Goal: Task Accomplishment & Management: Complete application form

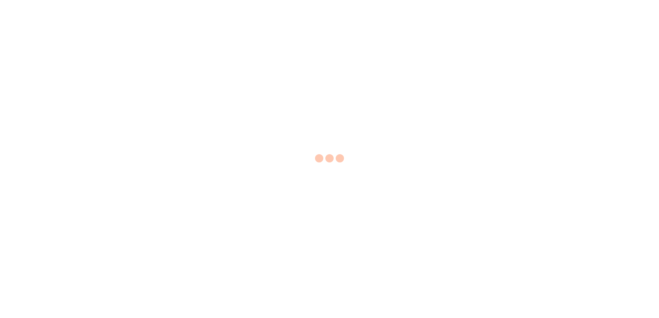
select select "EA"
select select "USD"
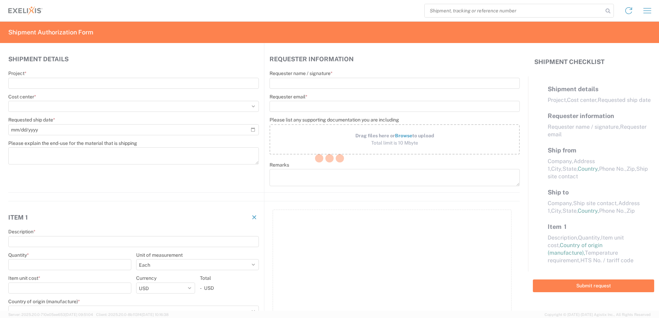
select select "US"
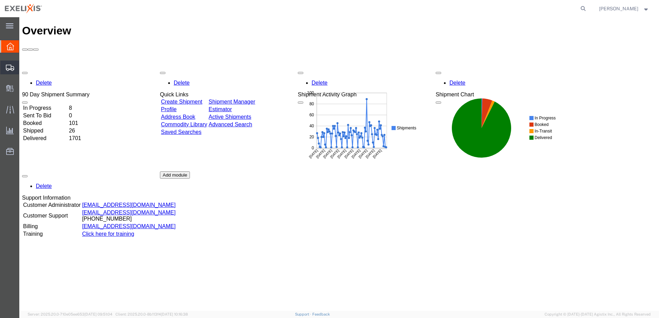
click at [24, 65] on span "Shipments" at bounding box center [21, 68] width 5 height 14
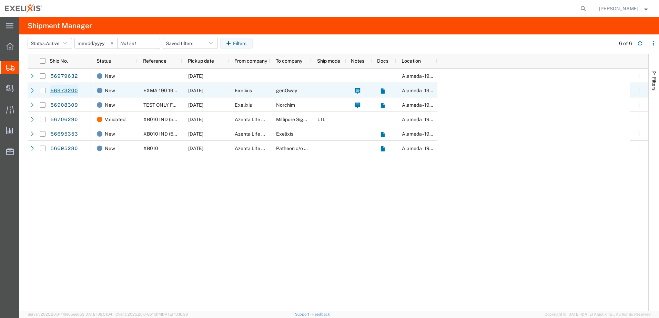
click at [70, 90] on link "56973200" at bounding box center [64, 90] width 28 height 11
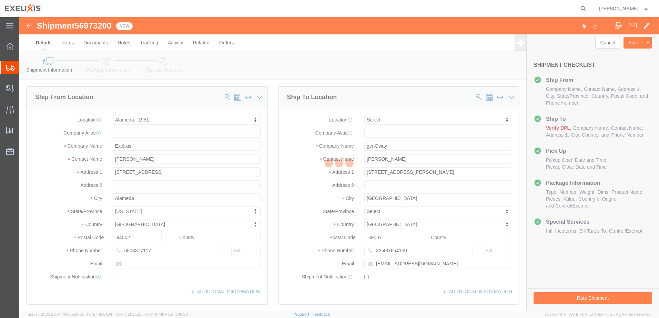
select select "65151"
select select
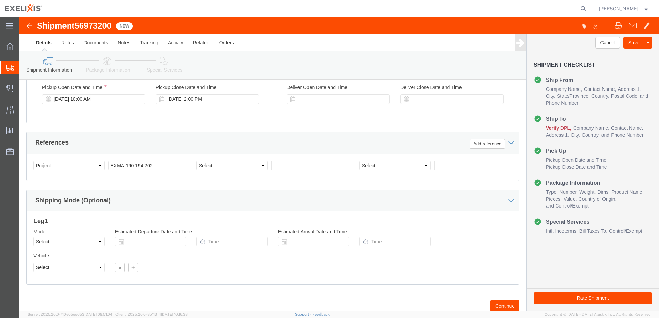
scroll to position [298, 0]
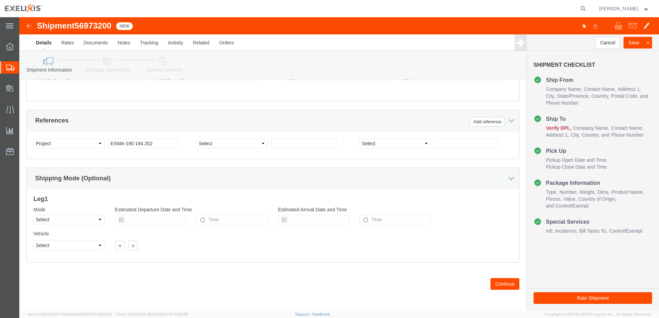
click button "Continue"
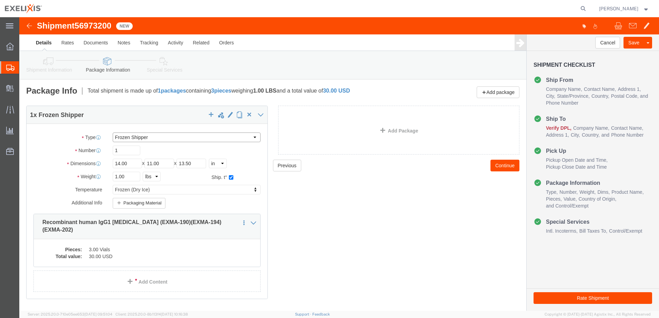
click select "Select BCK Boxes BIOSYSTEM I BIOSYSTEM II BIOSYSTEM III Bale(s) Basket(s) Bolt(…"
select select "GI15"
click select "Select BCK Boxes BIOSYSTEM I BIOSYSTEM II BIOSYSTEM III Bale(s) Basket(s) Bolt(…"
click button "Packaging Material"
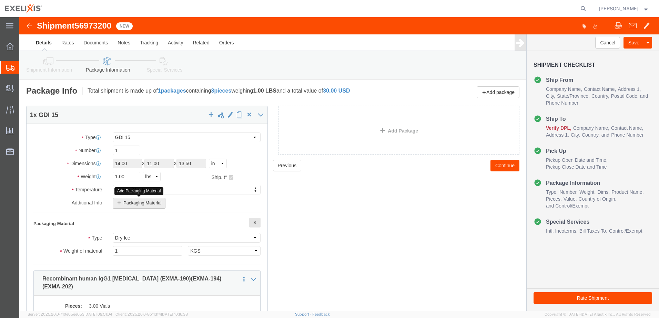
click button "Packaging Material"
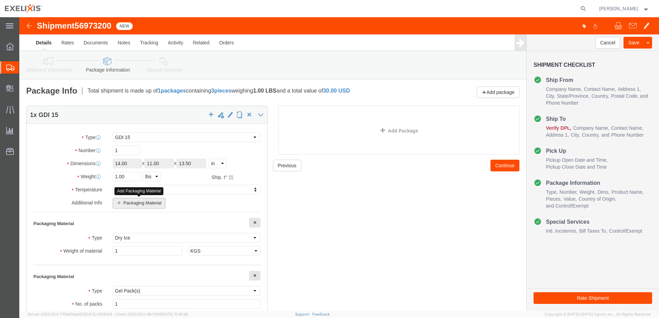
click button "Packaging Material"
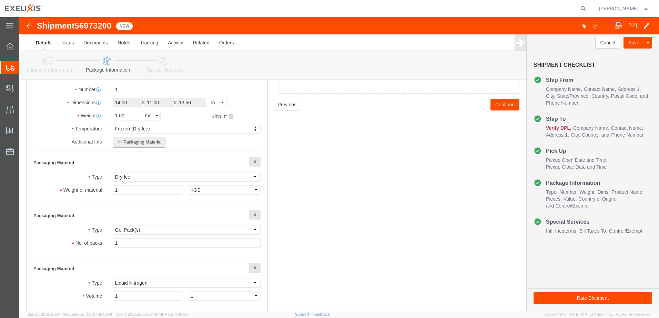
scroll to position [103, 0]
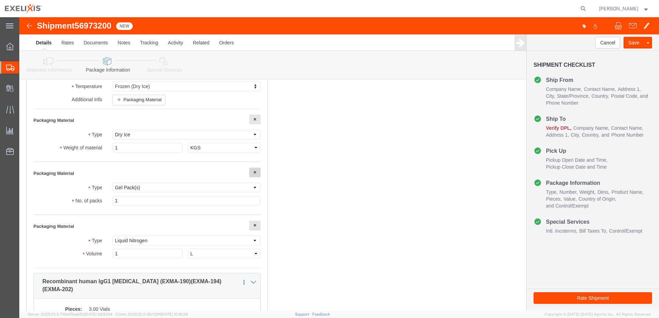
click span "button"
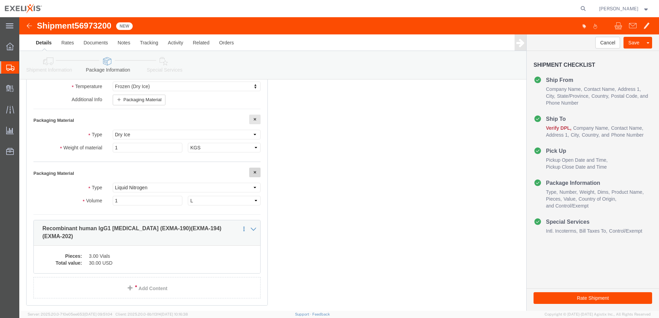
click button "button"
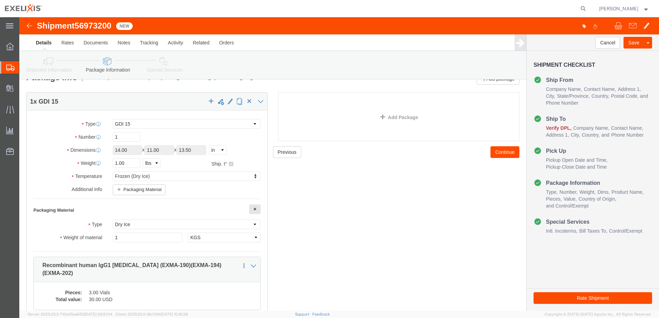
scroll to position [6, 0]
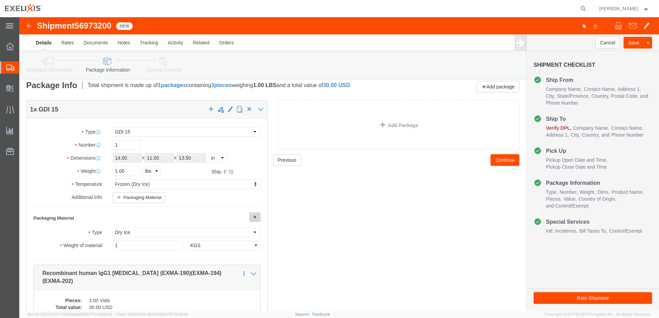
click span "button"
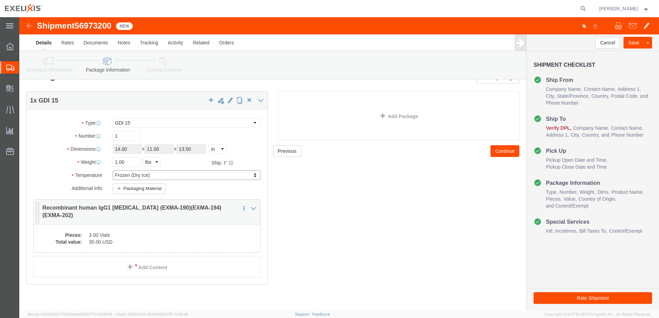
scroll to position [18, 0]
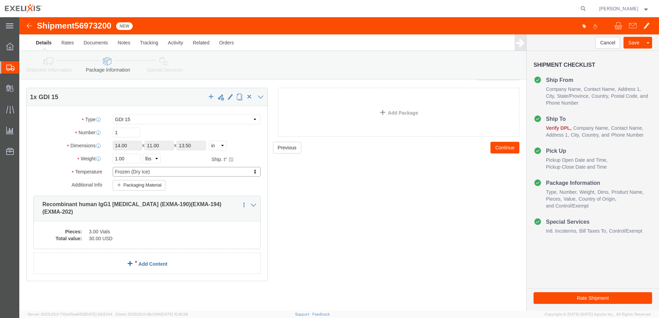
click link "Add Content"
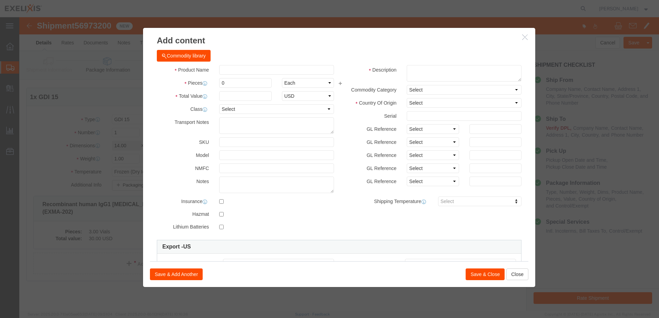
click icon "button"
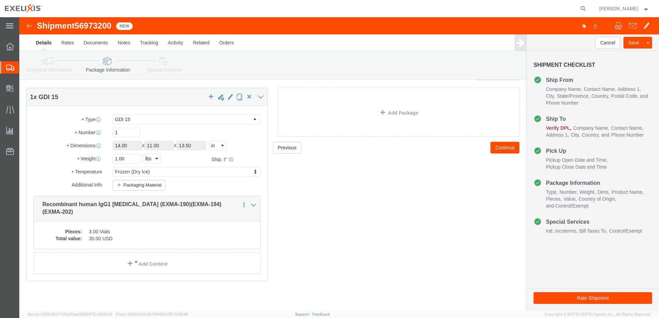
click button "Continue"
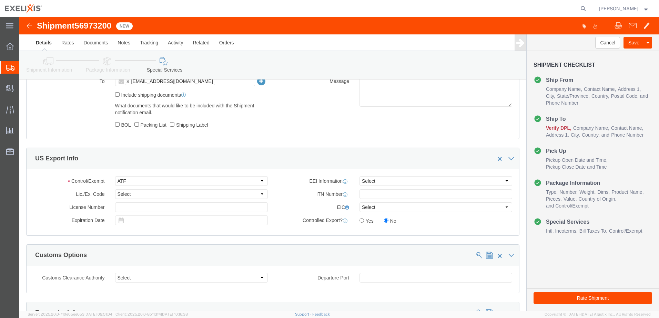
scroll to position [466, 0]
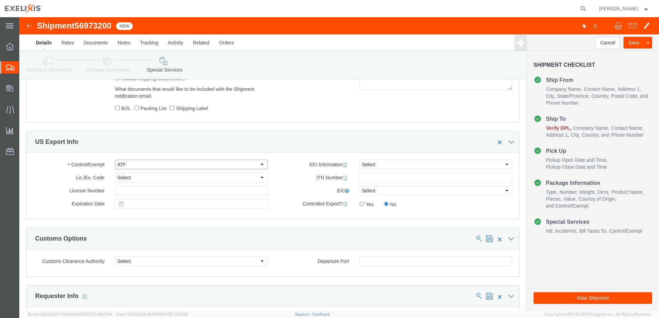
click select "Select ATF BIS DEA EPA FDA FTR ITAR OFAC Other (OPA)"
select select "OPA"
click select "Select ATF BIS DEA EPA FDA FTR ITAR OFAC Other (OPA)"
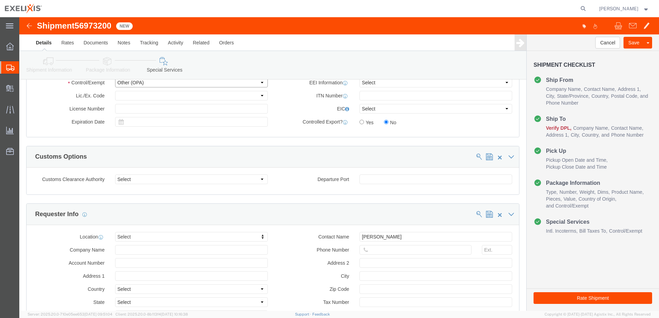
scroll to position [569, 0]
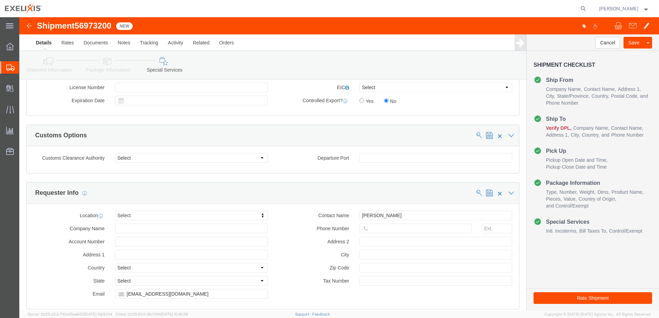
click button "Rate Shipment"
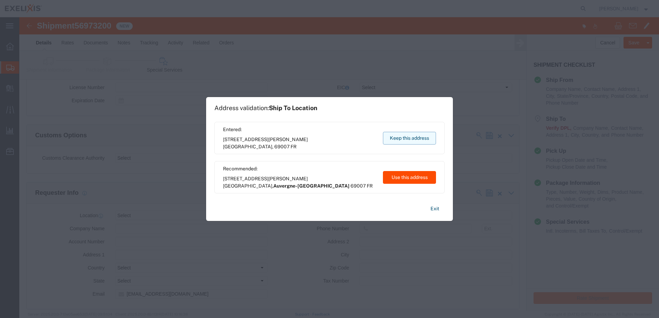
click at [403, 136] on button "Keep this address" at bounding box center [409, 138] width 53 height 13
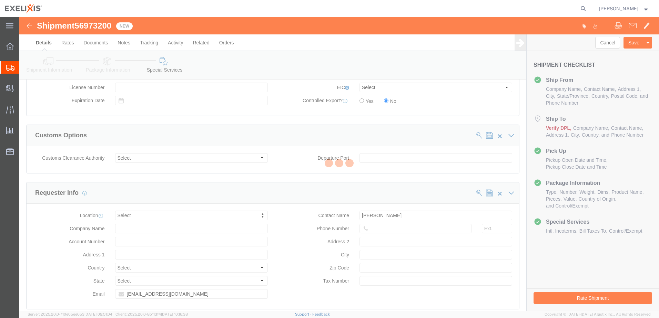
select select "65151"
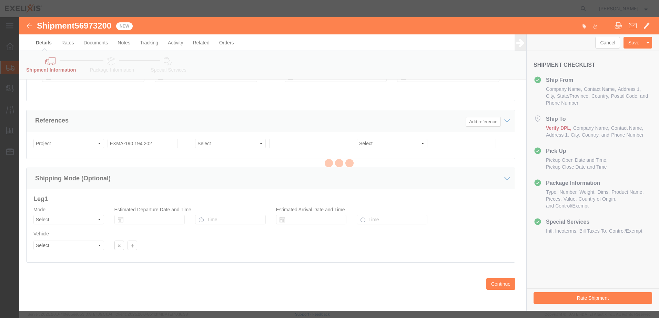
scroll to position [298, 0]
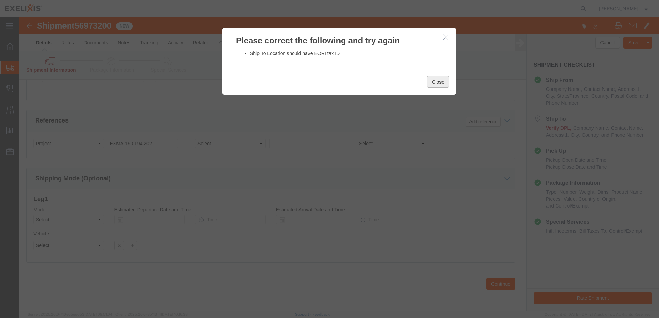
click button "Close"
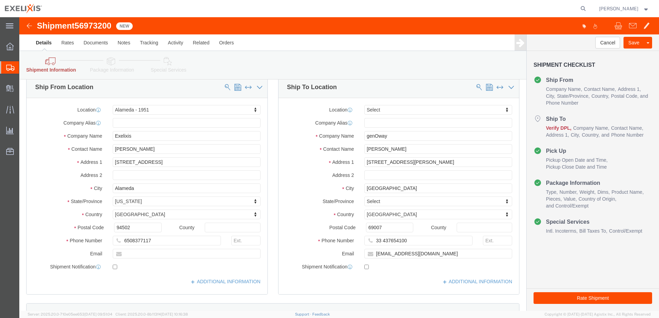
scroll to position [0, 0]
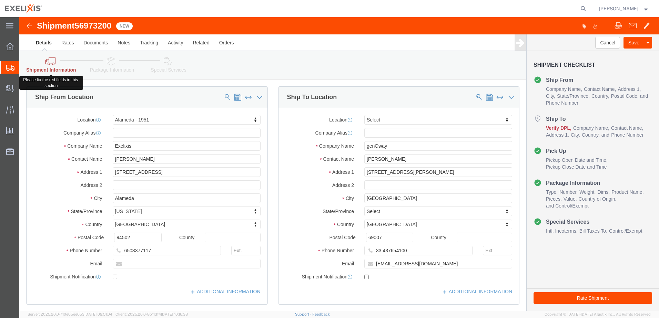
click link "Shipment Information"
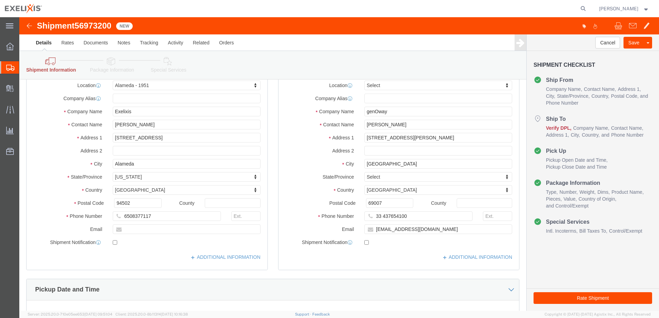
drag, startPoint x: 571, startPoint y: 280, endPoint x: 431, endPoint y: 216, distance: 154.0
click button "Rate Shipment"
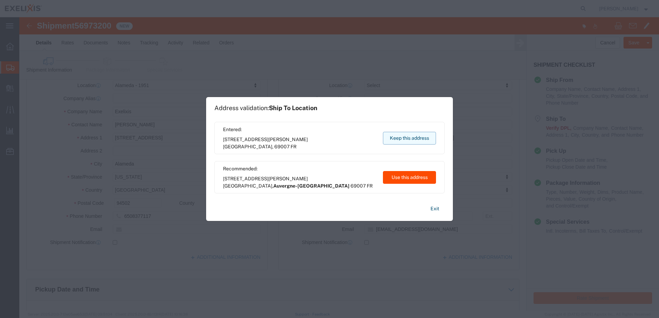
click at [404, 137] on button "Keep this address" at bounding box center [409, 138] width 53 height 13
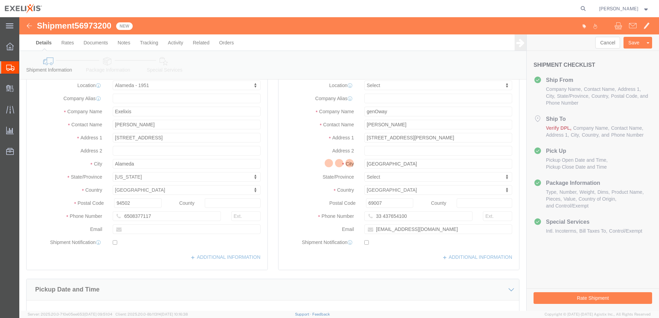
select select "65151"
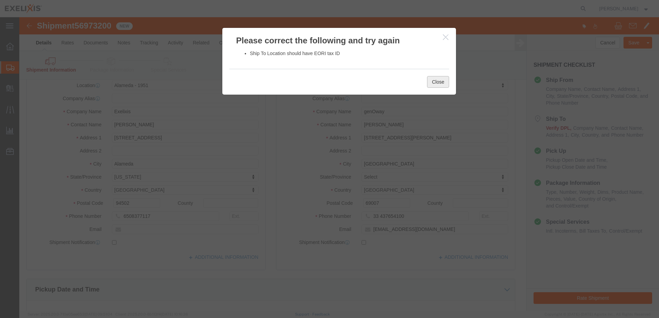
click button "Close"
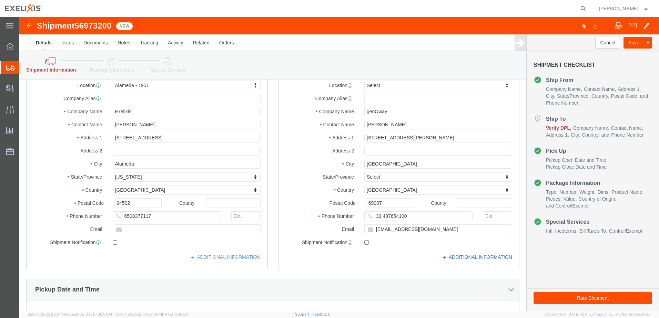
click link "ADDITIONAL INFORMATION"
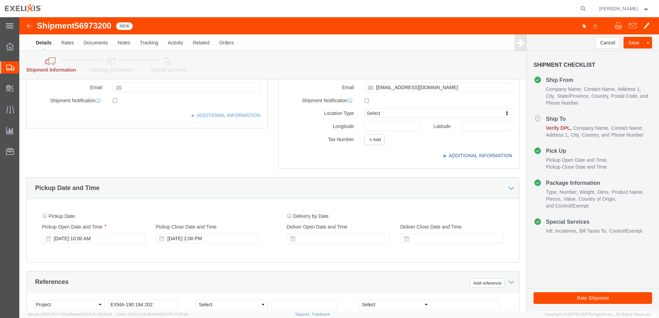
scroll to position [172, 0]
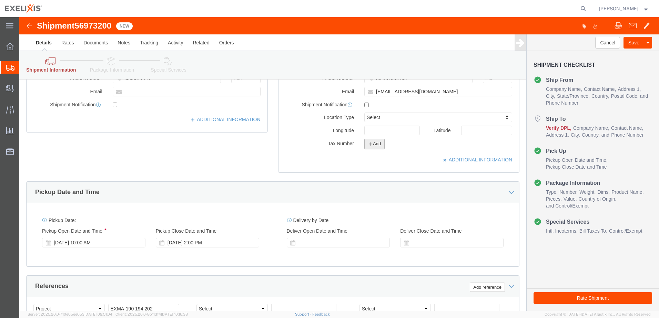
click button "Add"
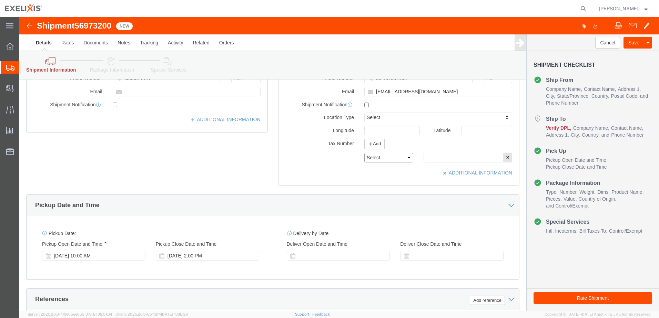
click select "Select EIN EORI TIN VAT Other"
select select "VAT"
click select "Select EIN EORI TIN VAT Other"
click input "text"
type input "FR38339317778"
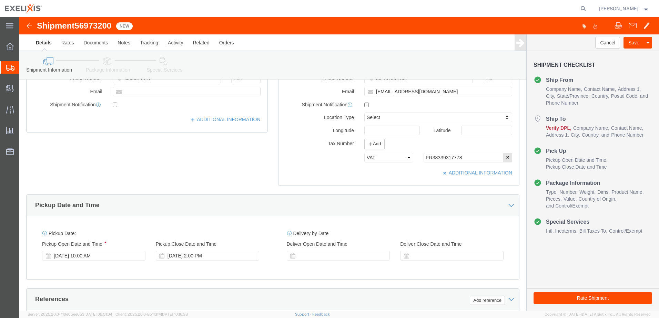
click div "Location Select Select My Profile Location [GEOGRAPHIC_DATA] - 1951 [GEOGRAPHIC…"
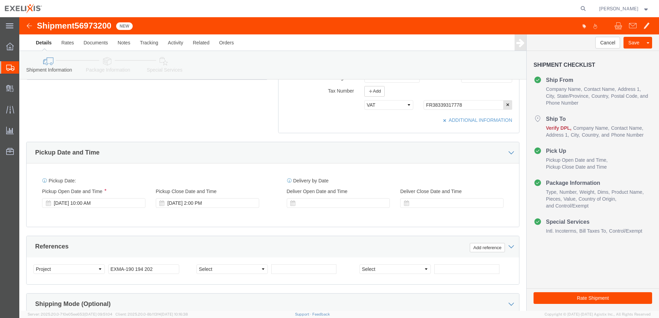
scroll to position [213, 0]
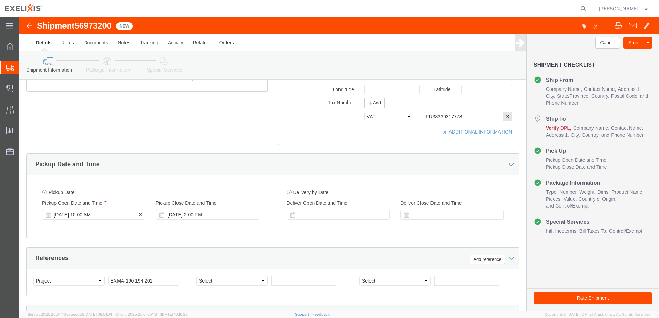
click div "[DATE] 10:00 AM"
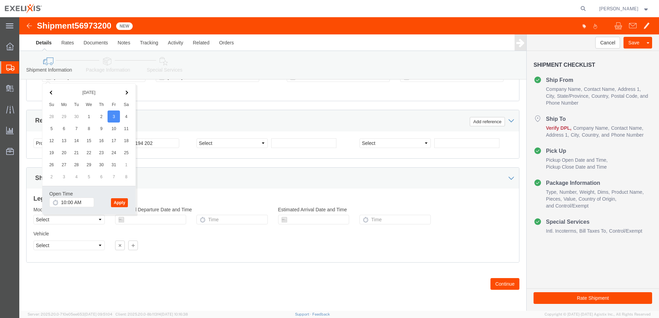
click button "Apply"
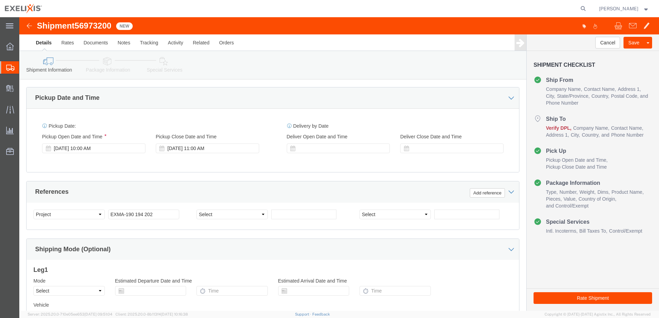
scroll to position [248, 0]
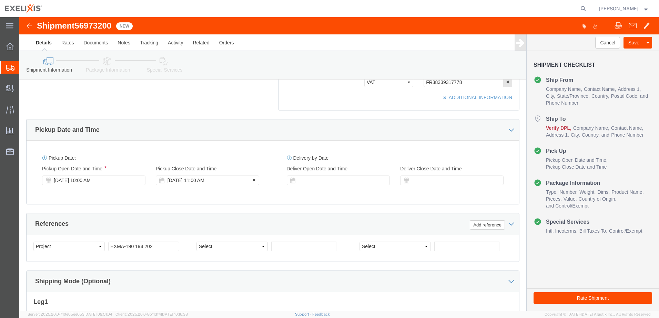
click div "[DATE] 11:00 AM"
click input "11:00 AM"
click button "Apply"
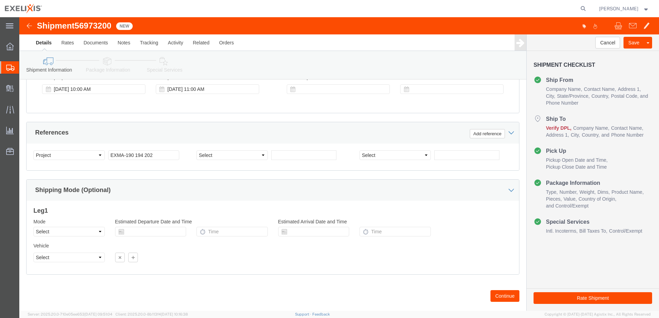
scroll to position [351, 0]
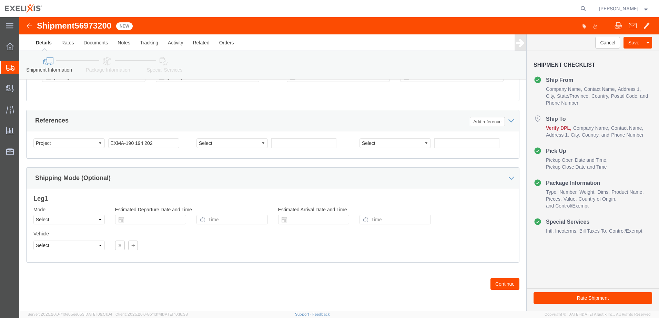
click button "Continue"
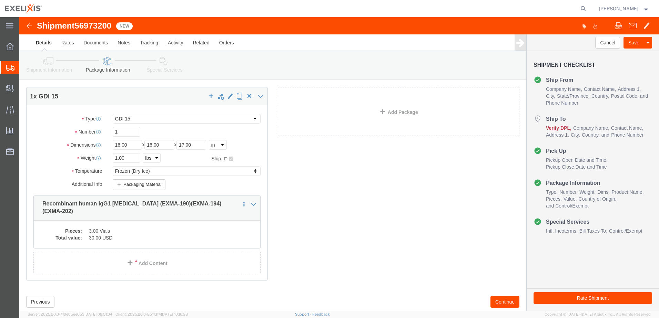
scroll to position [37, 0]
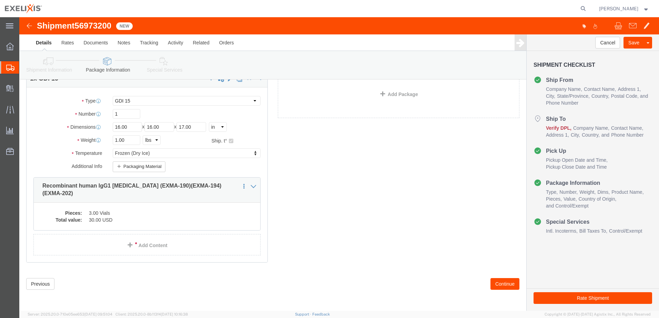
click button "Continue"
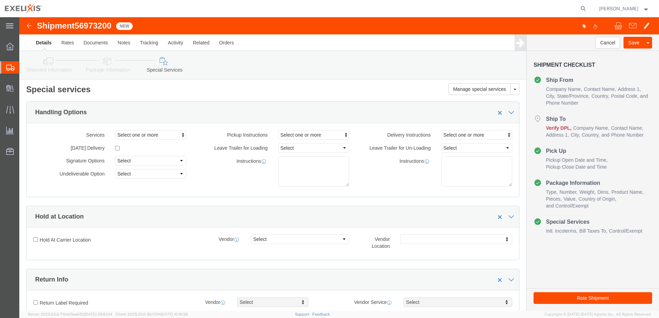
scroll to position [0, 0]
click textarea
type textarea "PLEASE BRING 1 TEMPTALE"
click div "Instructions"
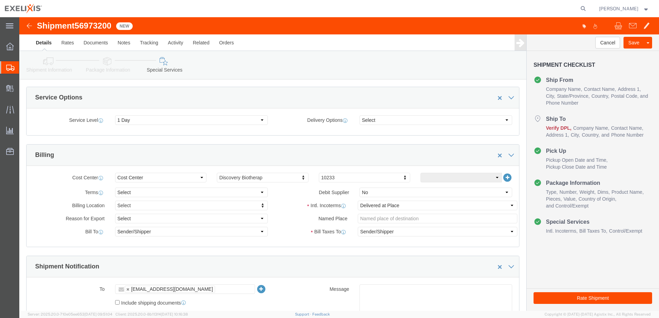
scroll to position [276, 0]
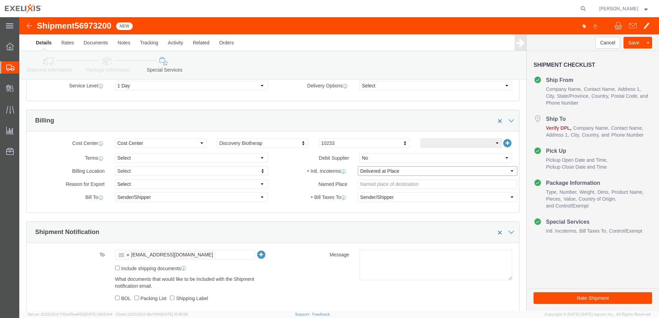
click select "Select Carriage Insurance Paid Carriage Paid To Cost and Freight Cost Insurance…"
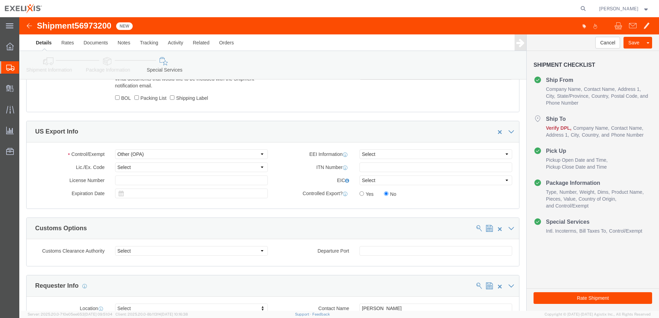
scroll to position [517, 0]
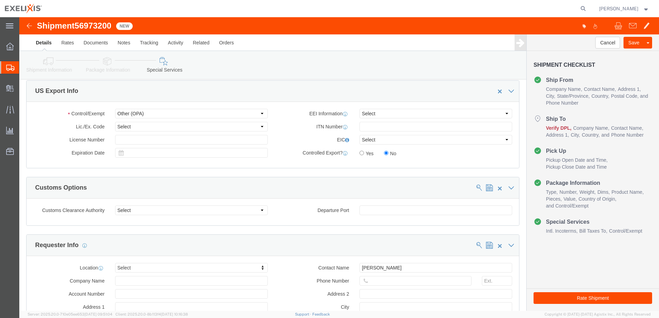
click button "Rate Shipment"
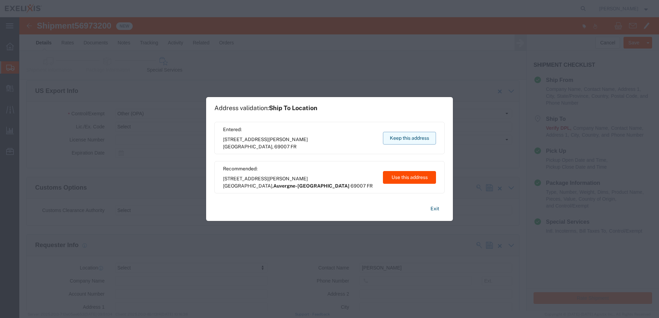
click at [399, 140] on button "Keep this address" at bounding box center [409, 138] width 53 height 13
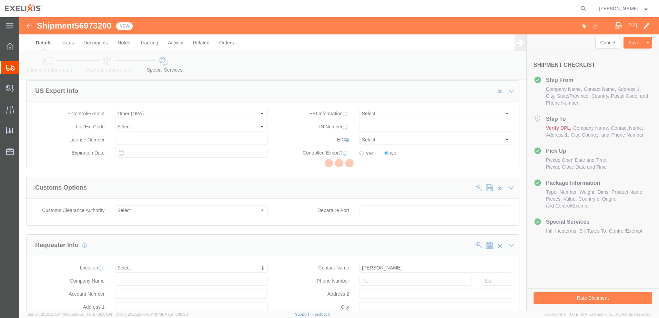
select select "65151"
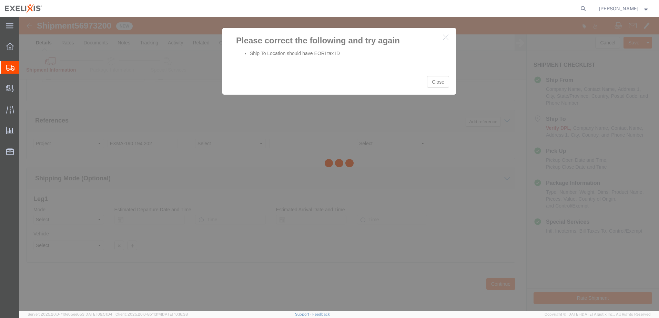
scroll to position [298, 0]
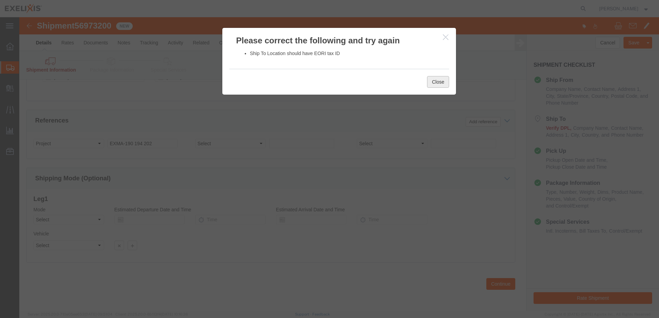
click button "Close"
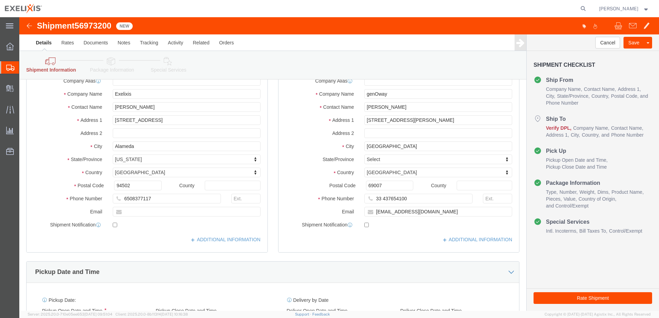
scroll to position [69, 0]
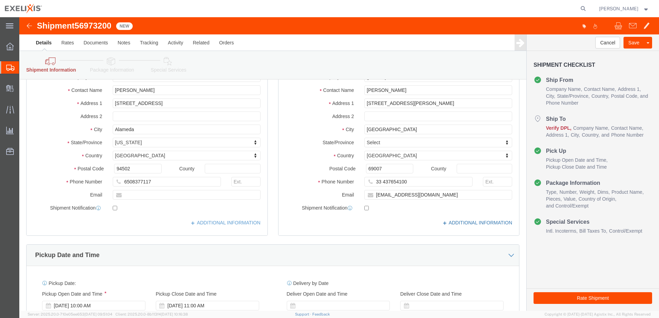
click link "ADDITIONAL INFORMATION"
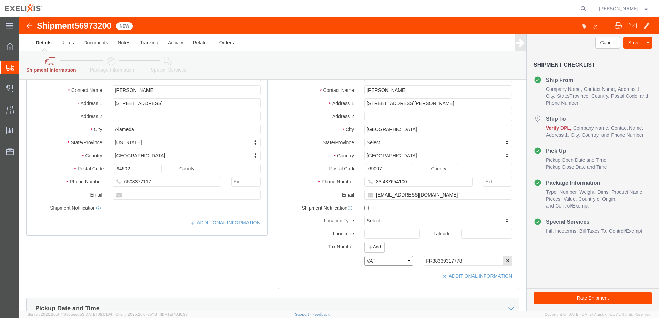
click select "Select EIN EORI TIN VAT Other"
select select "EORI"
click select "Select EIN EORI TIN VAT Other"
click div "ADDITIONAL INFORMATION"
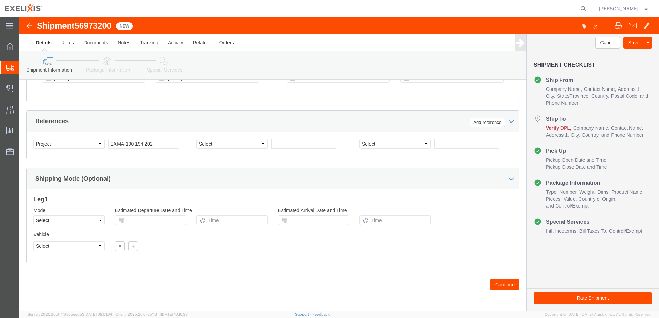
scroll to position [351, 0]
click button "Continue"
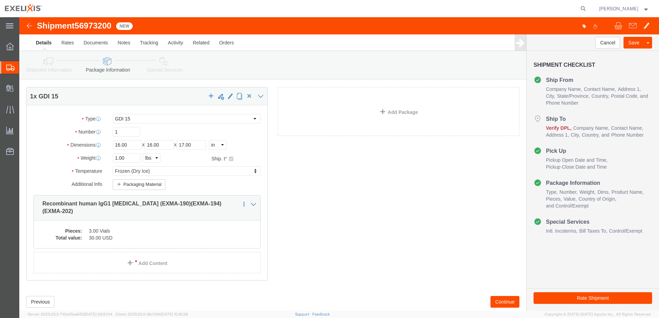
scroll to position [37, 0]
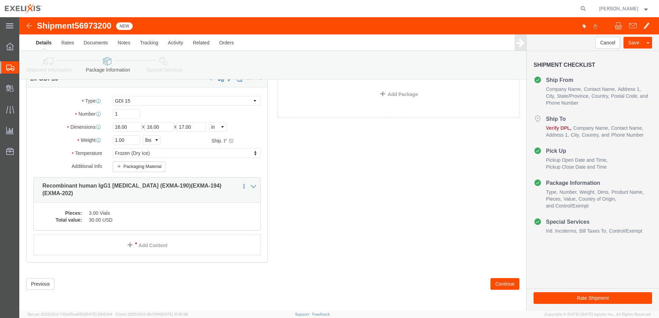
click button "Continue"
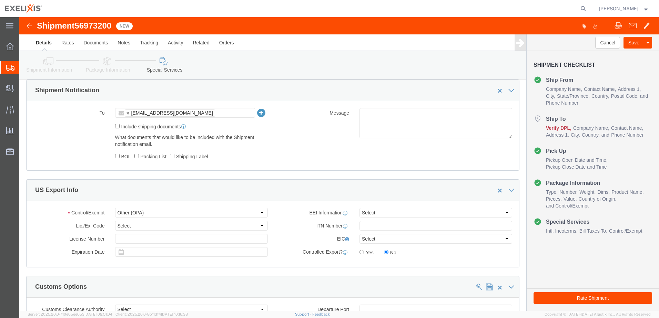
scroll to position [349, 0]
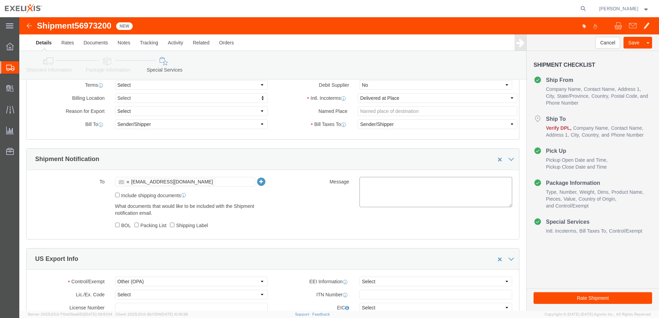
click textarea
click icon
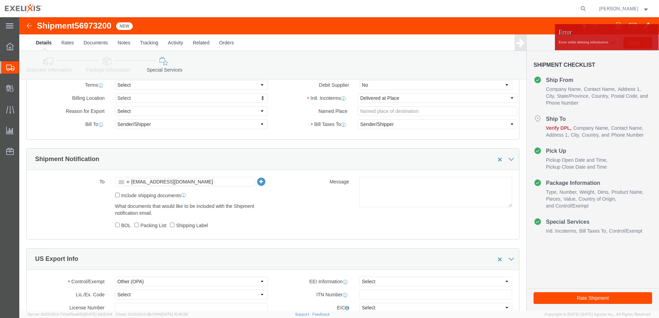
click div "Message"
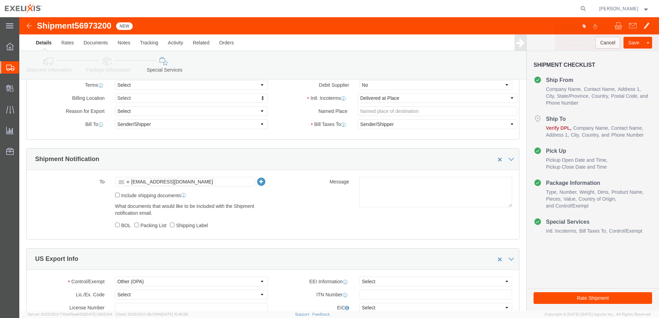
click icon
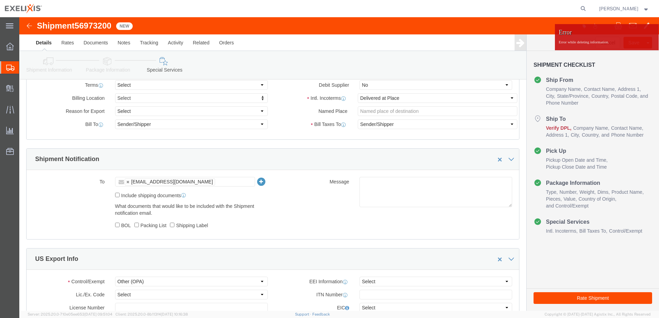
click ul "[EMAIL_ADDRESS][DOMAIN_NAME]"
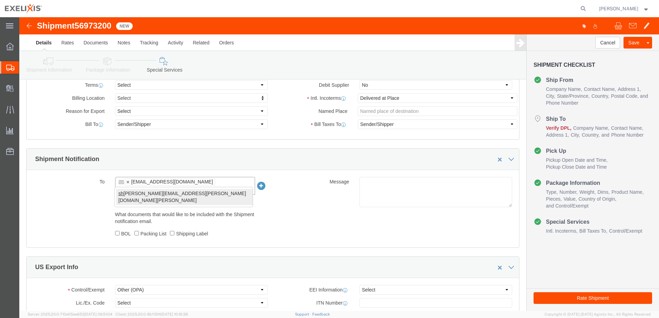
type input "S"
type input "[EMAIL_ADDRESS][DOMAIN_NAME]"
type input "[EMAIL_ADDRESS][DOMAIN_NAME],[EMAIL_ADDRESS][DOMAIN_NAME]"
click div "Message"
click label "BOL"
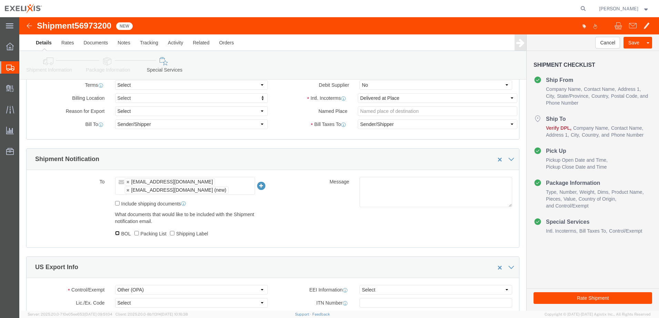
click input "BOL"
checkbox input "true"
drag, startPoint x: 118, startPoint y: 216, endPoint x: 129, endPoint y: 216, distance: 11.0
click input "Packing List"
checkbox input "true"
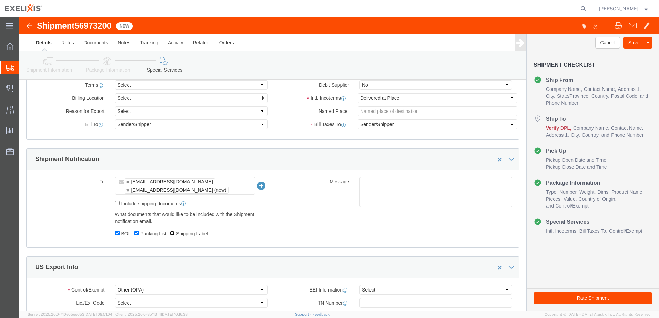
click input "Shipping Label"
checkbox input "true"
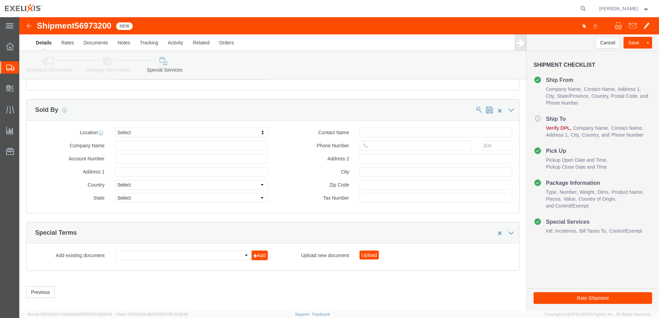
scroll to position [805, 0]
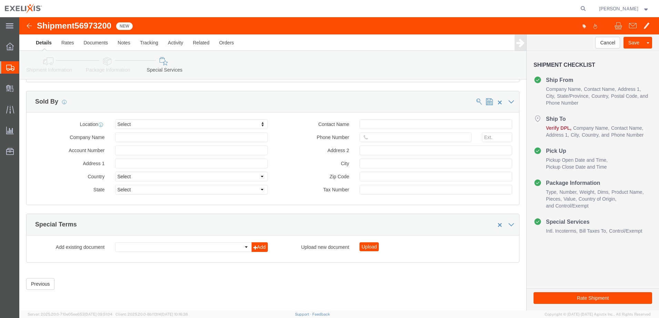
click button "Upload"
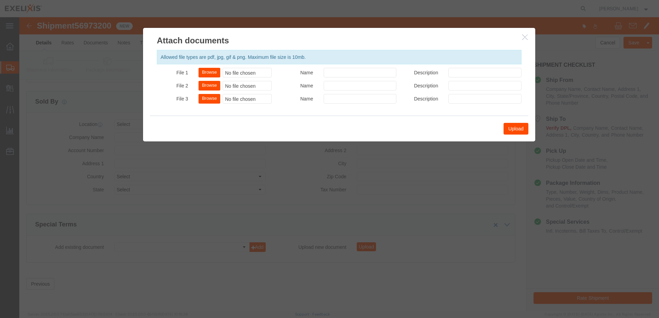
click button "button"
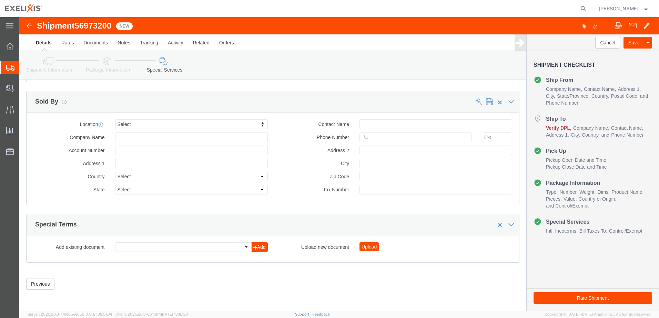
click button "Upload"
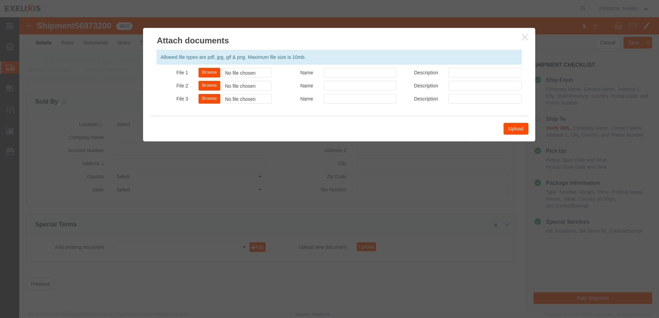
click button "Browse"
type input "C:\fakepath\SHIP077 Exelixis-genOway Commercial Invoice.docx"
click button "Upload"
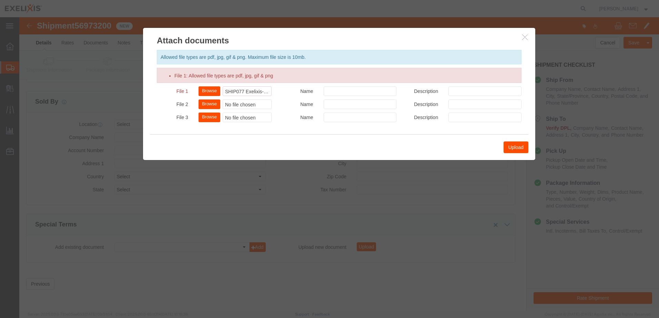
click icon "button"
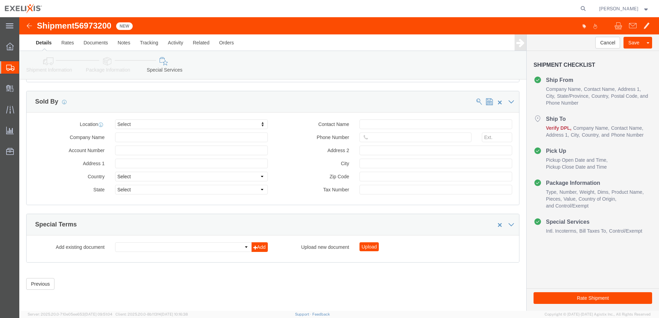
click button "Upload"
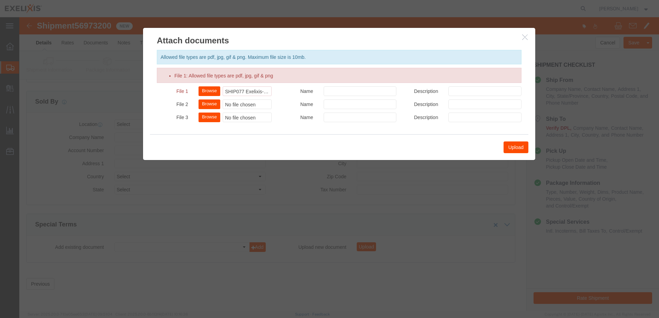
click button "Browse"
type input "C:\fakepath\[PERSON_NAME] CM [DATE].pdf"
click button "Upload"
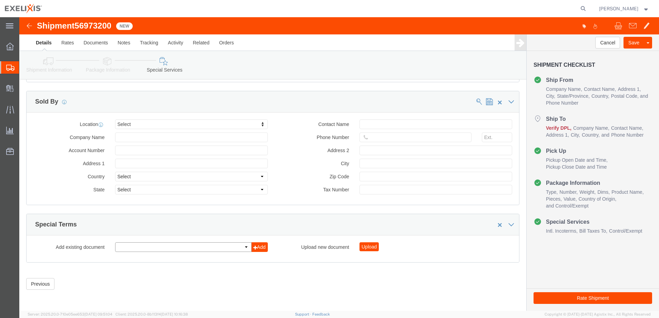
click select
click button "Add"
click button "Upload"
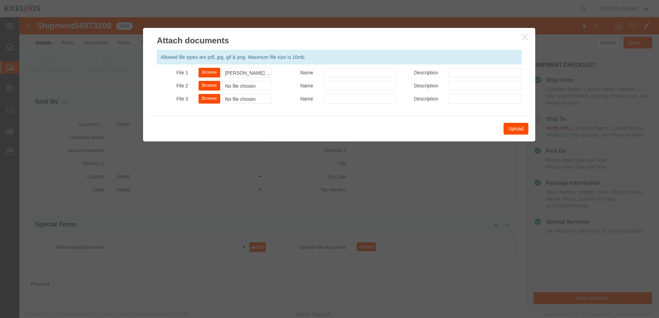
click button "Upload"
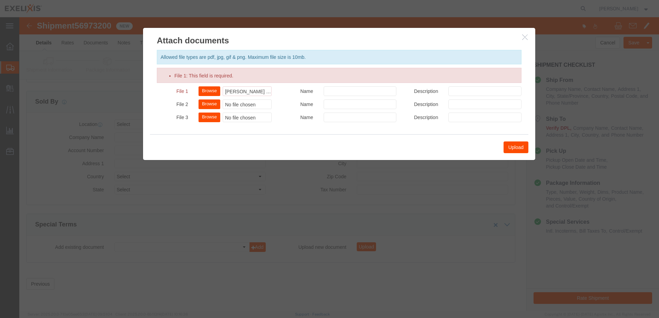
click button "button"
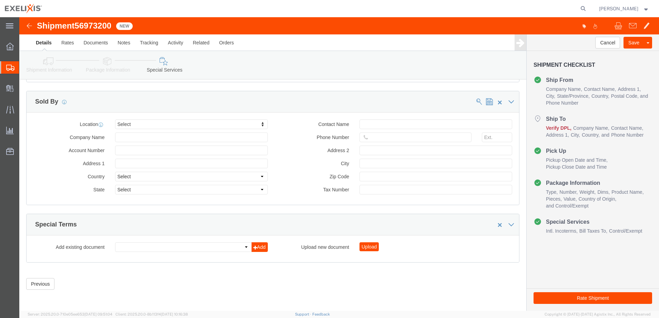
click button "Rate Shipment"
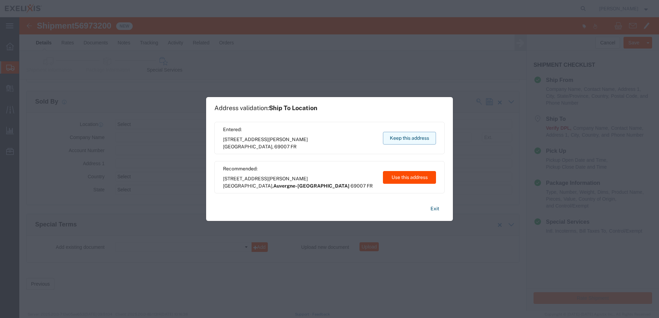
click at [394, 133] on button "Keep this address" at bounding box center [409, 138] width 53 height 13
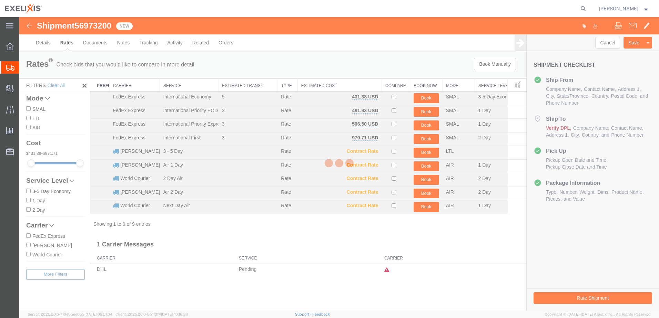
scroll to position [0, 0]
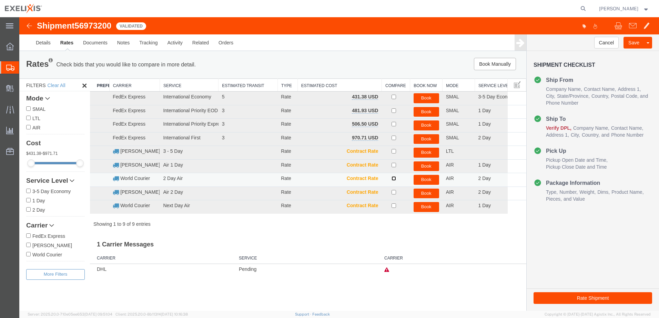
click at [393, 179] on input "checkbox" at bounding box center [393, 178] width 4 height 4
checkbox input "true"
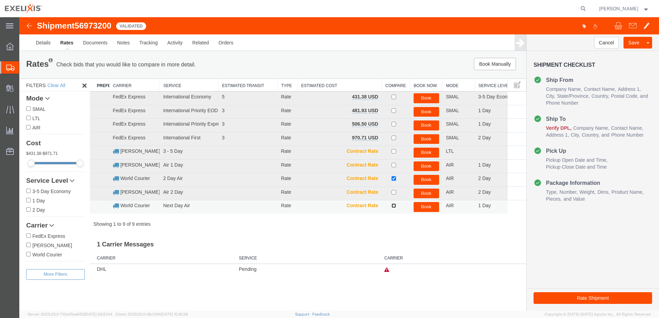
click at [394, 206] on input "checkbox" at bounding box center [393, 206] width 4 height 4
checkbox input "true"
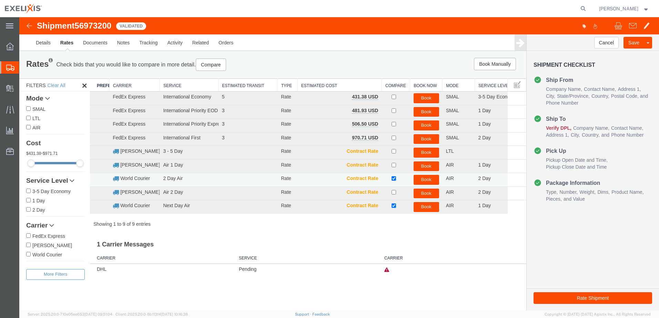
click at [393, 181] on td at bounding box center [395, 180] width 28 height 14
click at [392, 177] on input "checkbox" at bounding box center [393, 178] width 4 height 4
checkbox input "false"
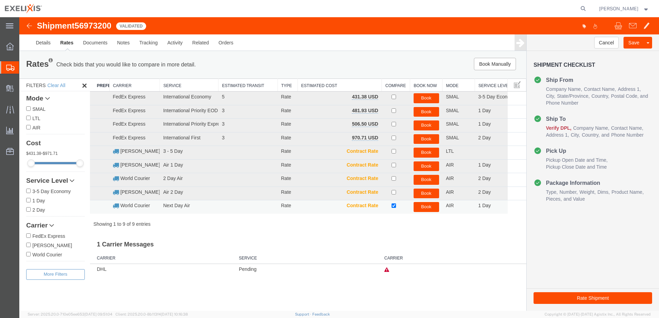
click at [431, 209] on button "Book" at bounding box center [425, 207] width 25 height 10
click at [43, 42] on link "Details" at bounding box center [43, 42] width 24 height 17
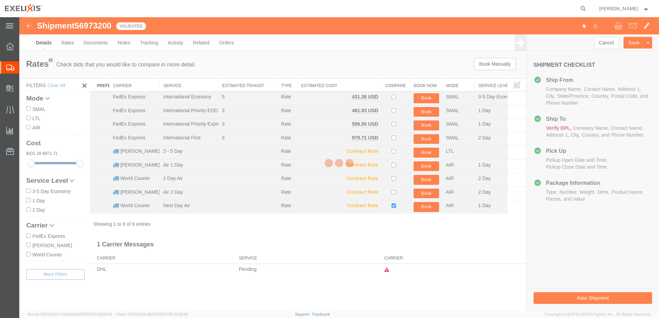
select select "65151"
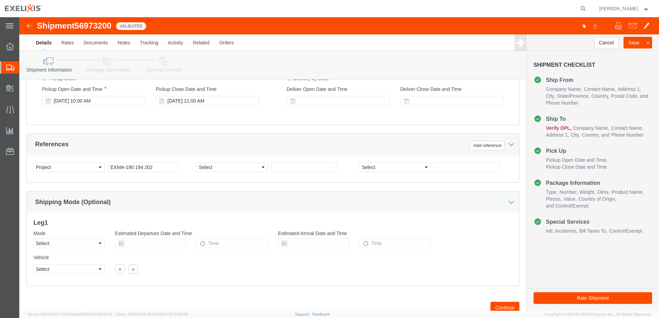
scroll to position [194, 0]
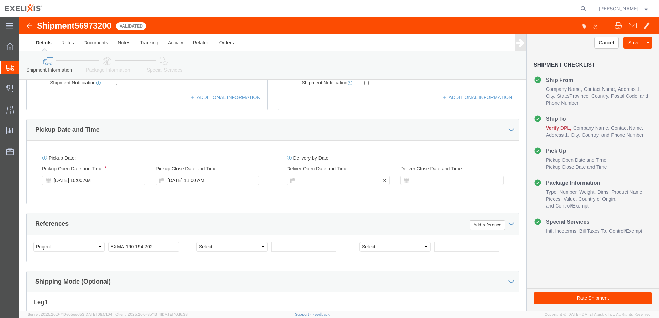
click div
click button "Apply"
click div
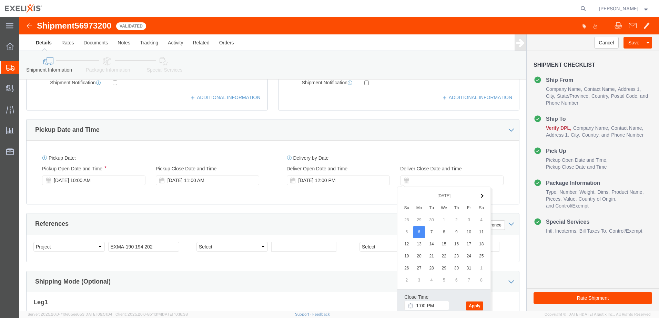
click button "Apply"
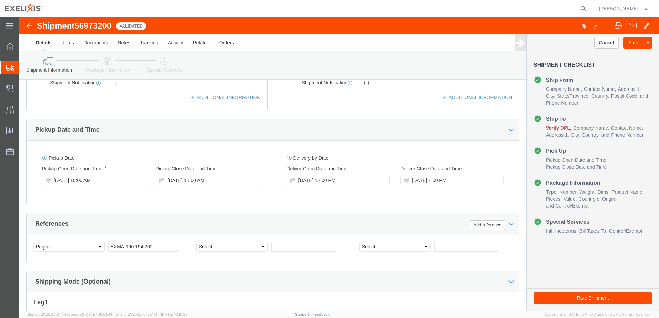
drag, startPoint x: 529, startPoint y: 277, endPoint x: 421, endPoint y: 151, distance: 166.1
click button "Rate Shipment"
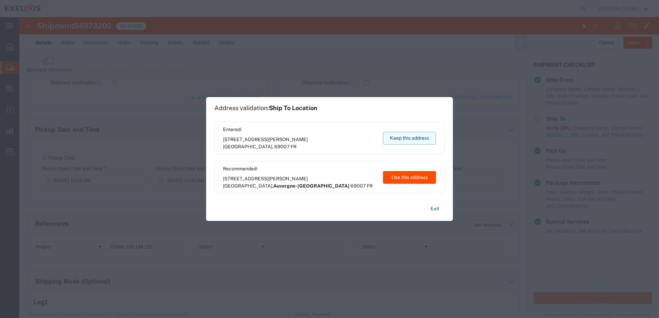
click at [412, 141] on button "Keep this address" at bounding box center [409, 138] width 53 height 13
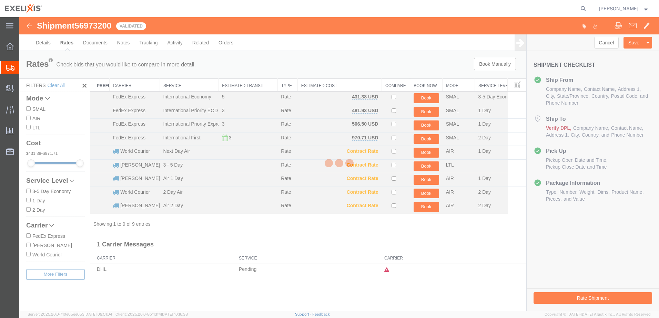
scroll to position [0, 0]
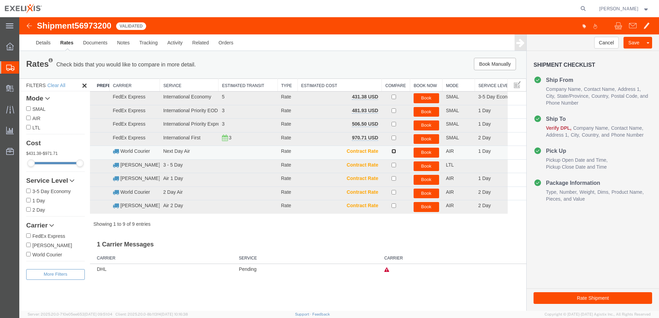
click at [393, 152] on input "checkbox" at bounding box center [393, 151] width 4 height 4
checkbox input "true"
click at [428, 152] on button "Book" at bounding box center [425, 153] width 25 height 10
click at [433, 153] on button "Book" at bounding box center [425, 153] width 25 height 10
click at [426, 151] on button "Book" at bounding box center [425, 153] width 25 height 10
